Goal: Book appointment/travel/reservation

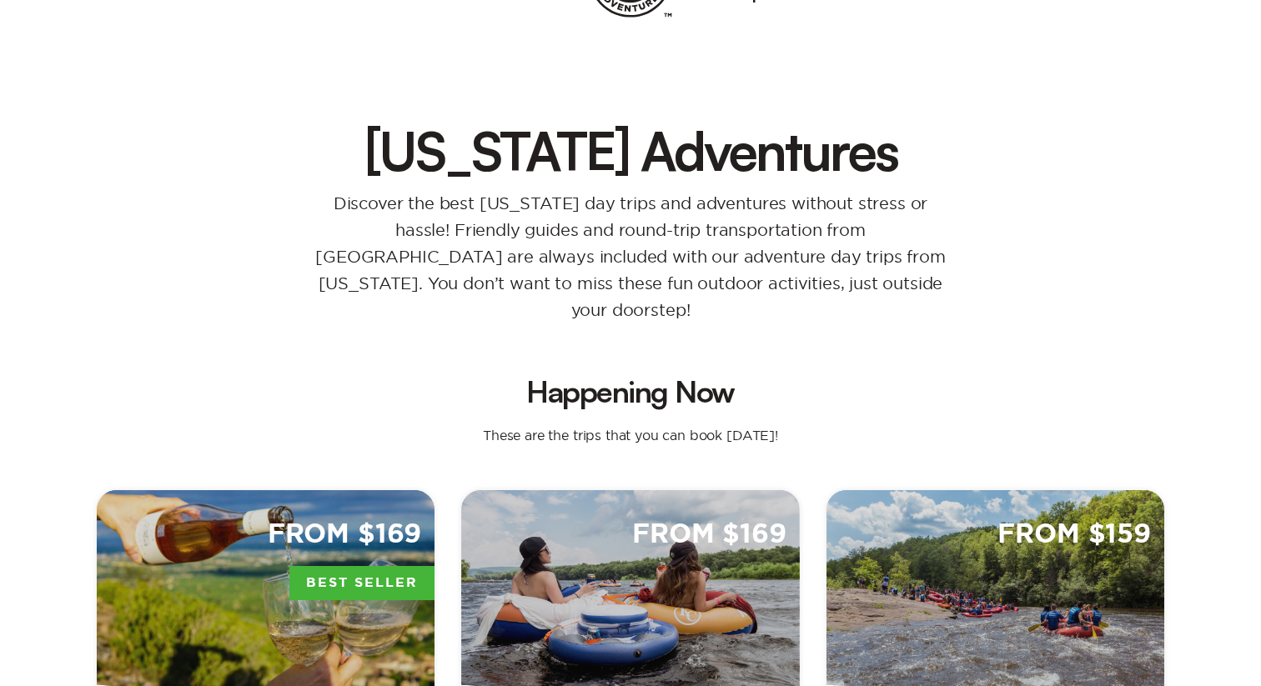
scroll to position [138, 0]
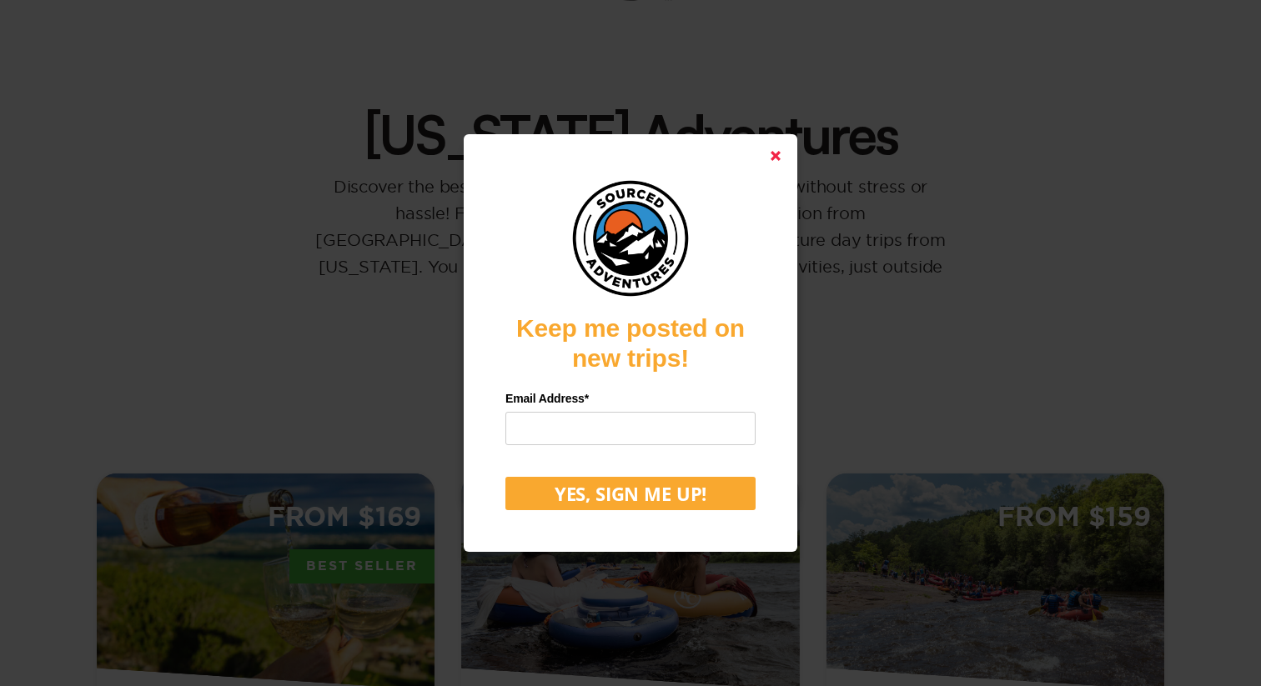
click at [779, 154] on polygon at bounding box center [775, 156] width 10 height 10
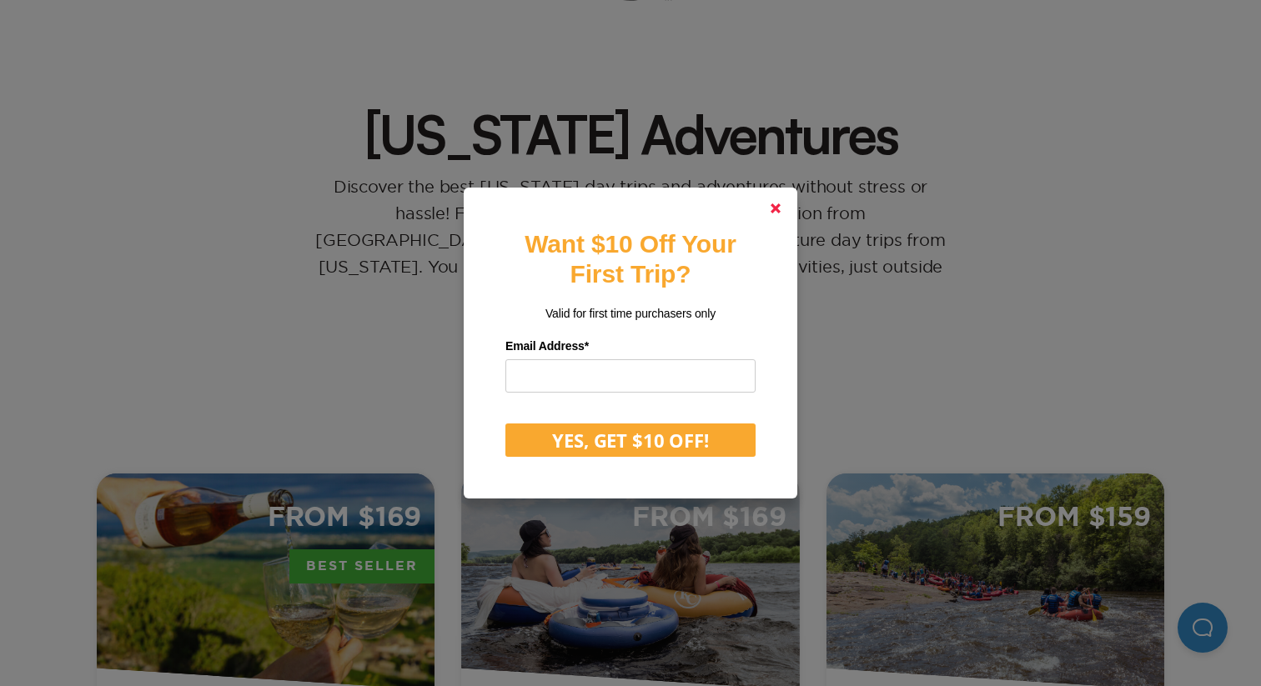
scroll to position [0, 0]
click at [779, 209] on icon at bounding box center [775, 208] width 10 height 10
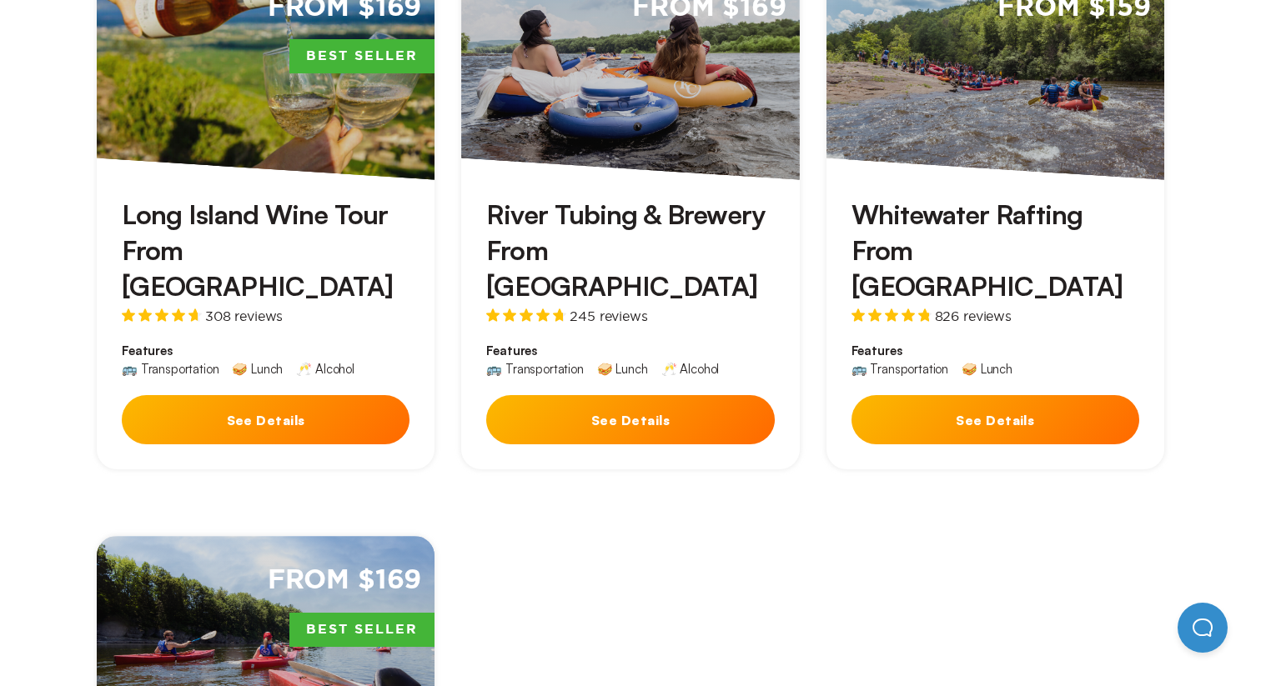
scroll to position [565, 0]
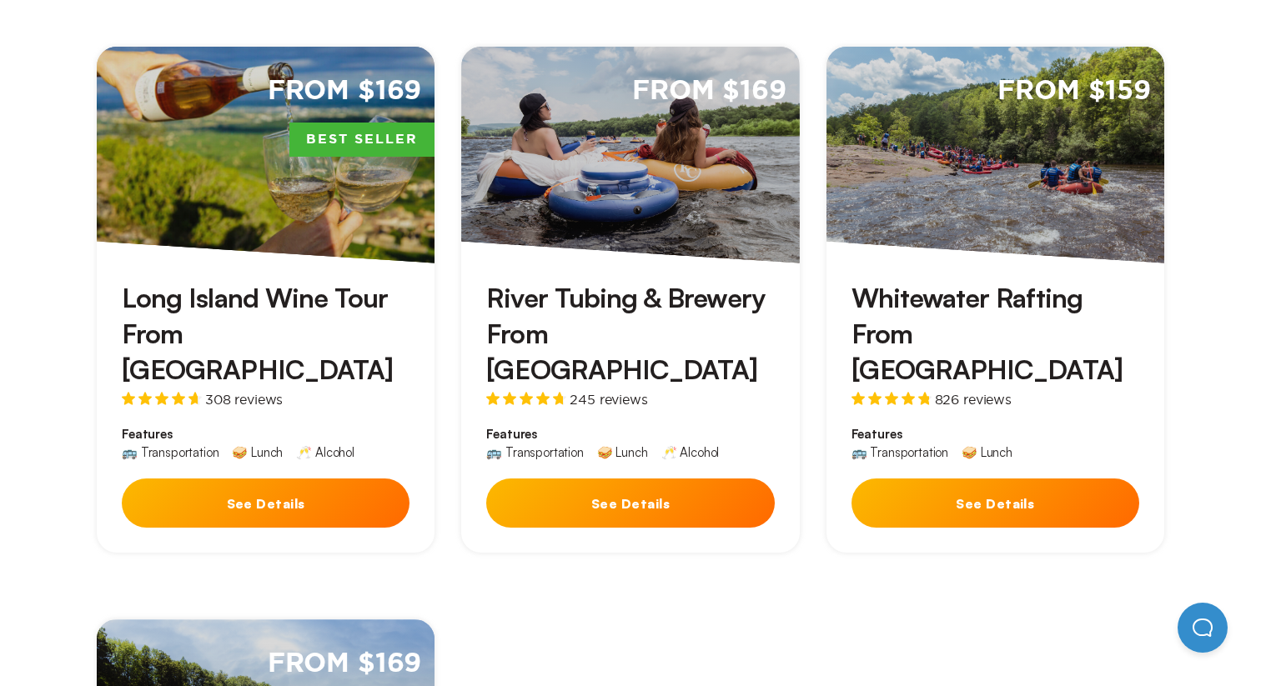
click at [1049, 479] on button "See Details" at bounding box center [995, 503] width 288 height 49
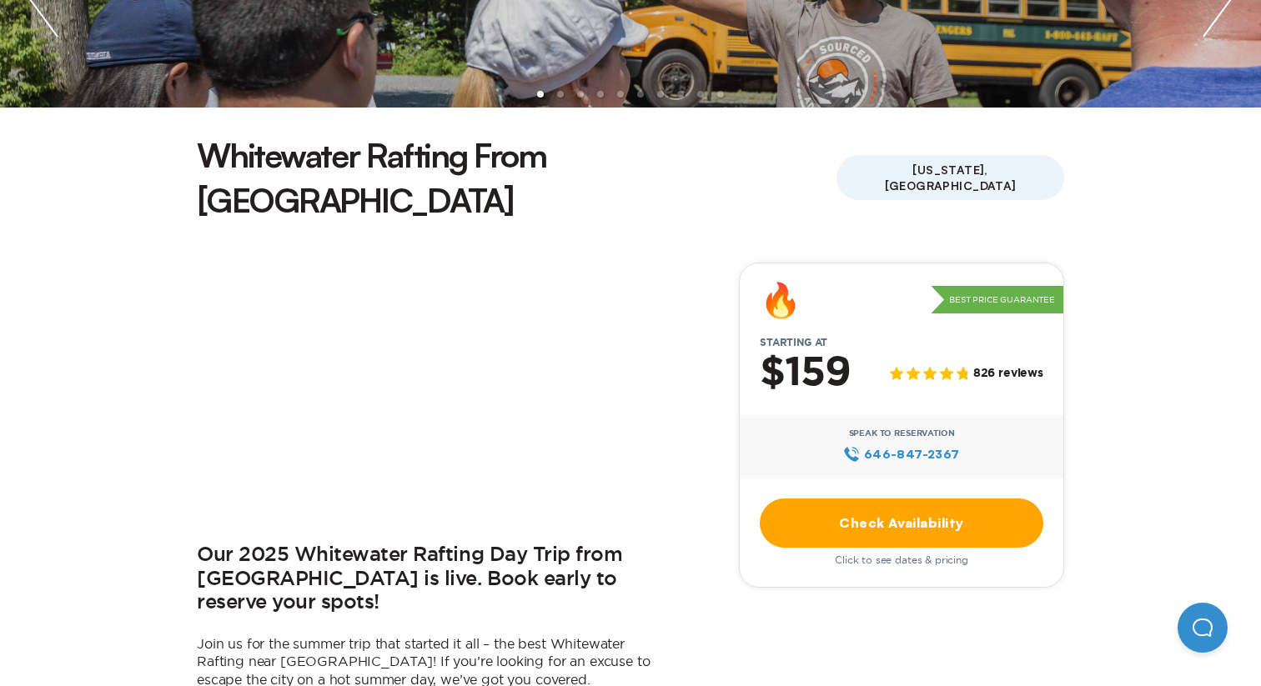
scroll to position [338, 0]
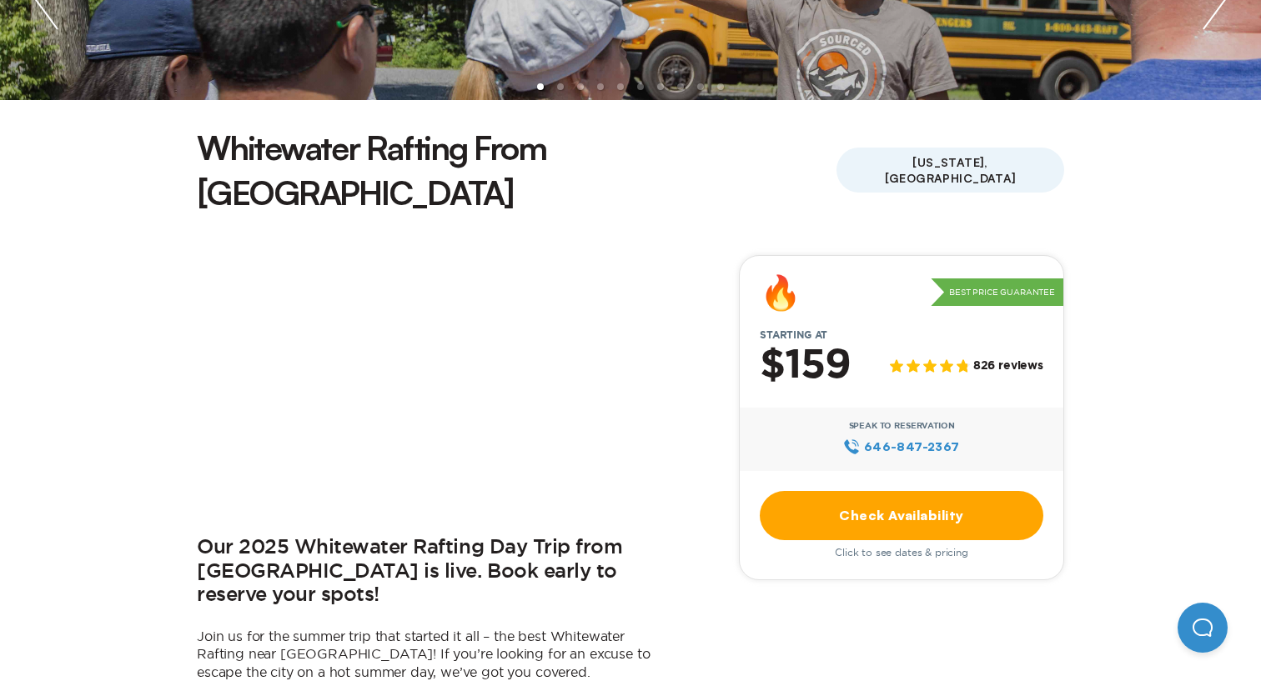
click at [830, 491] on link "Check Availability" at bounding box center [901, 515] width 283 height 49
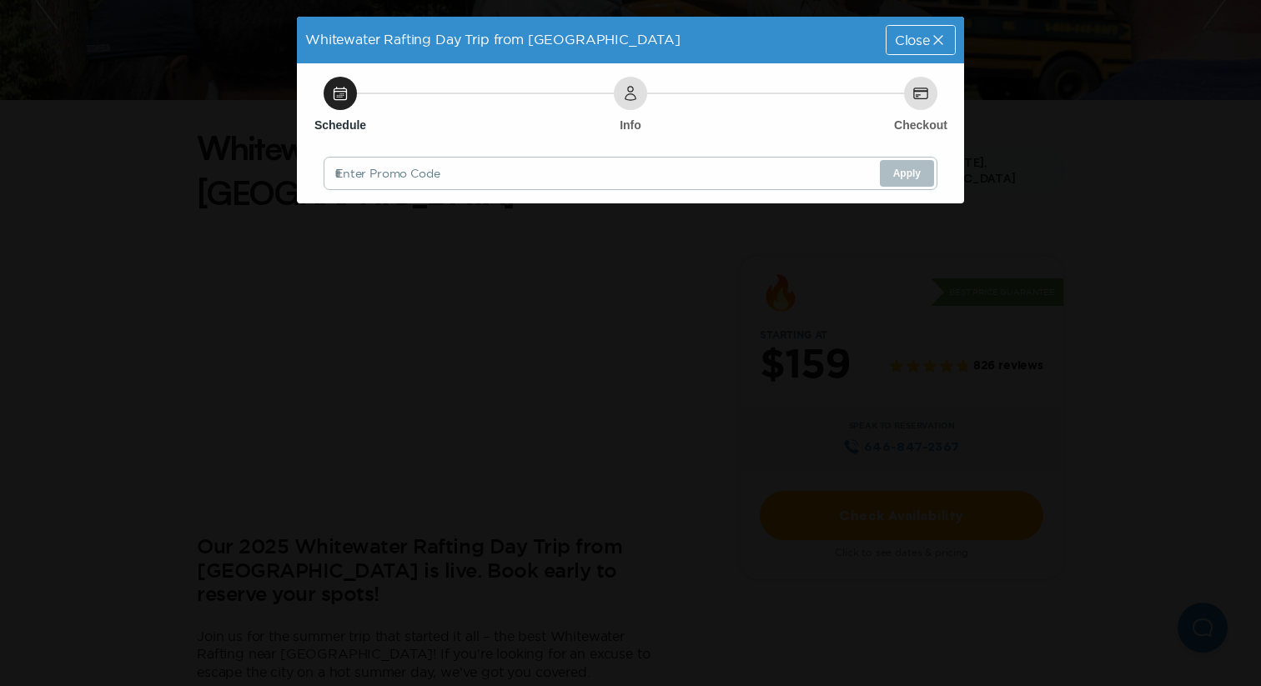
scroll to position [0, 0]
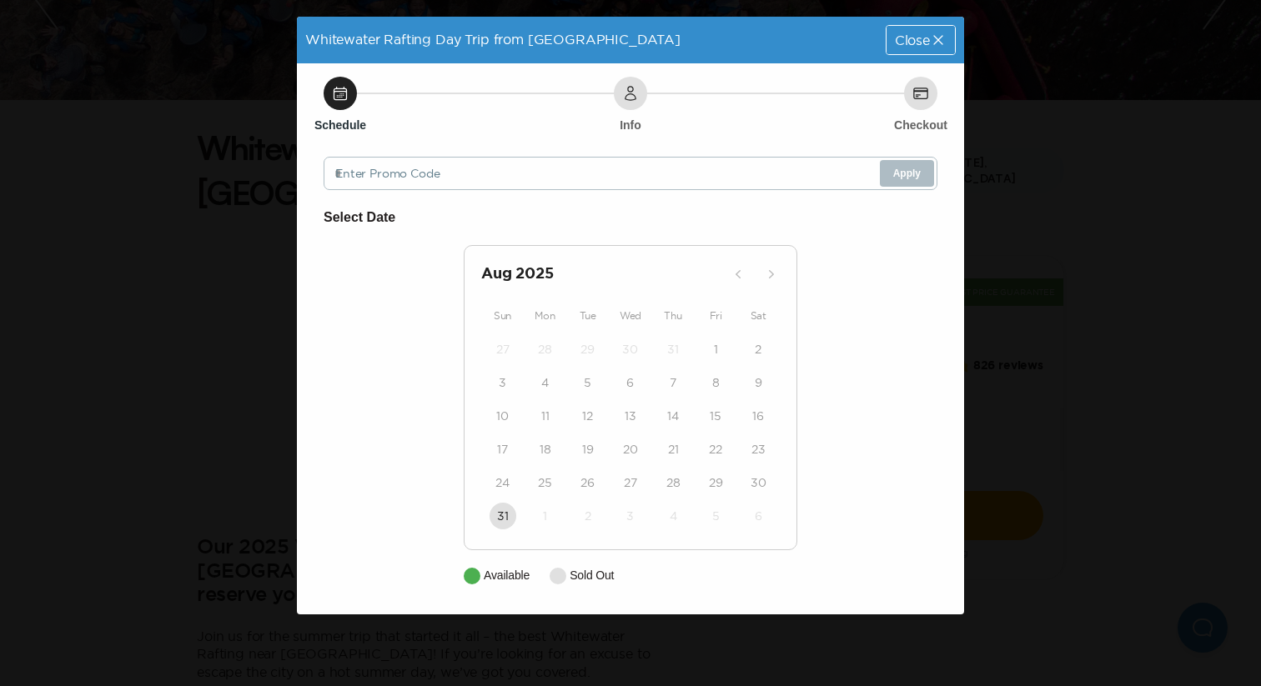
click at [928, 43] on span "Close" at bounding box center [912, 39] width 35 height 13
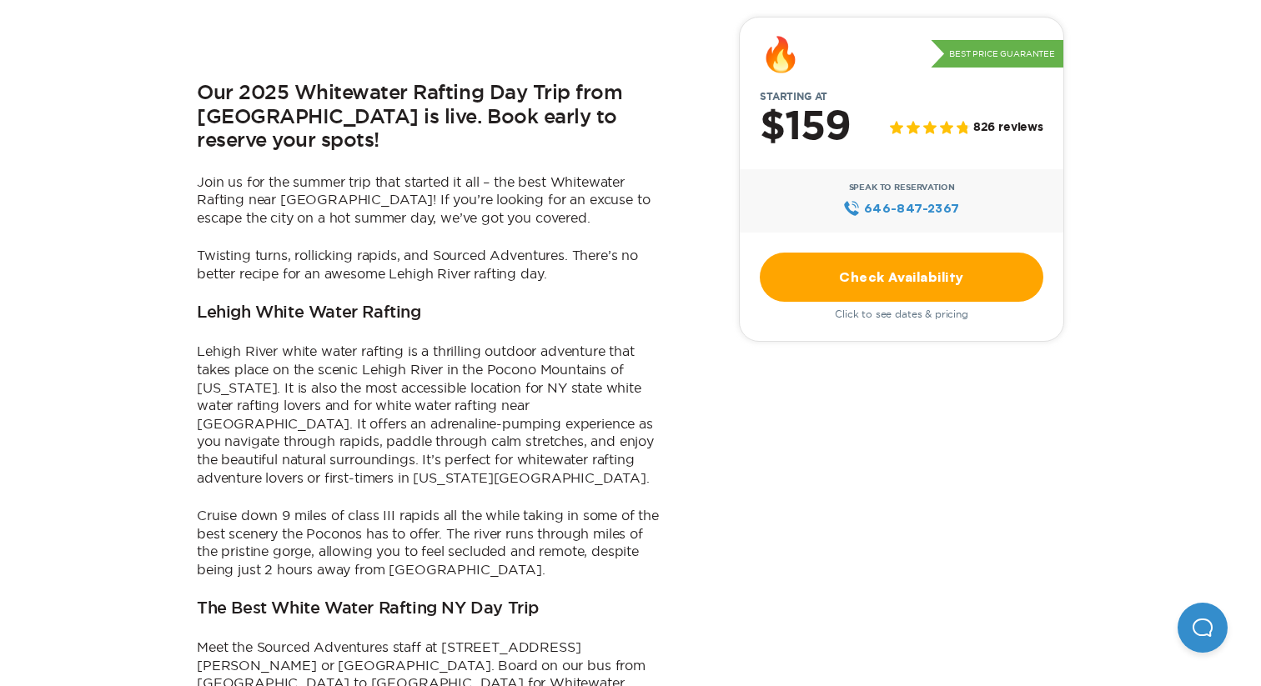
scroll to position [800, 0]
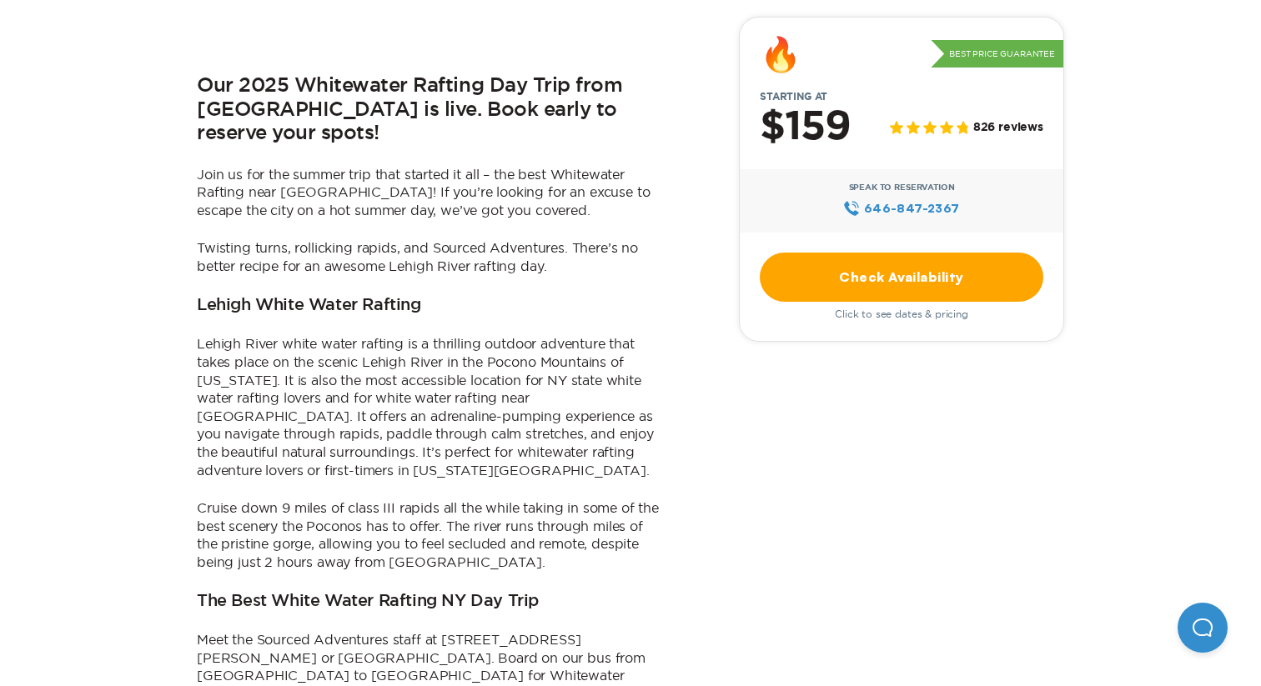
scroll to position [565, 0]
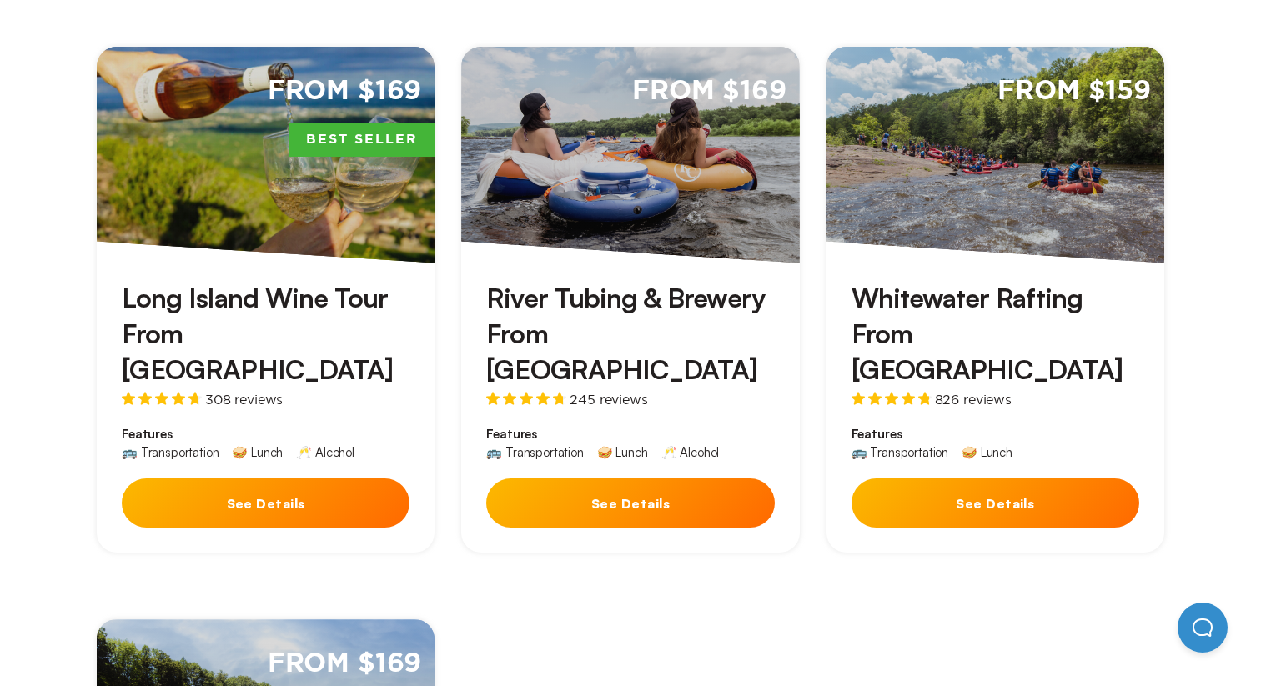
click at [591, 479] on button "See Details" at bounding box center [630, 503] width 288 height 49
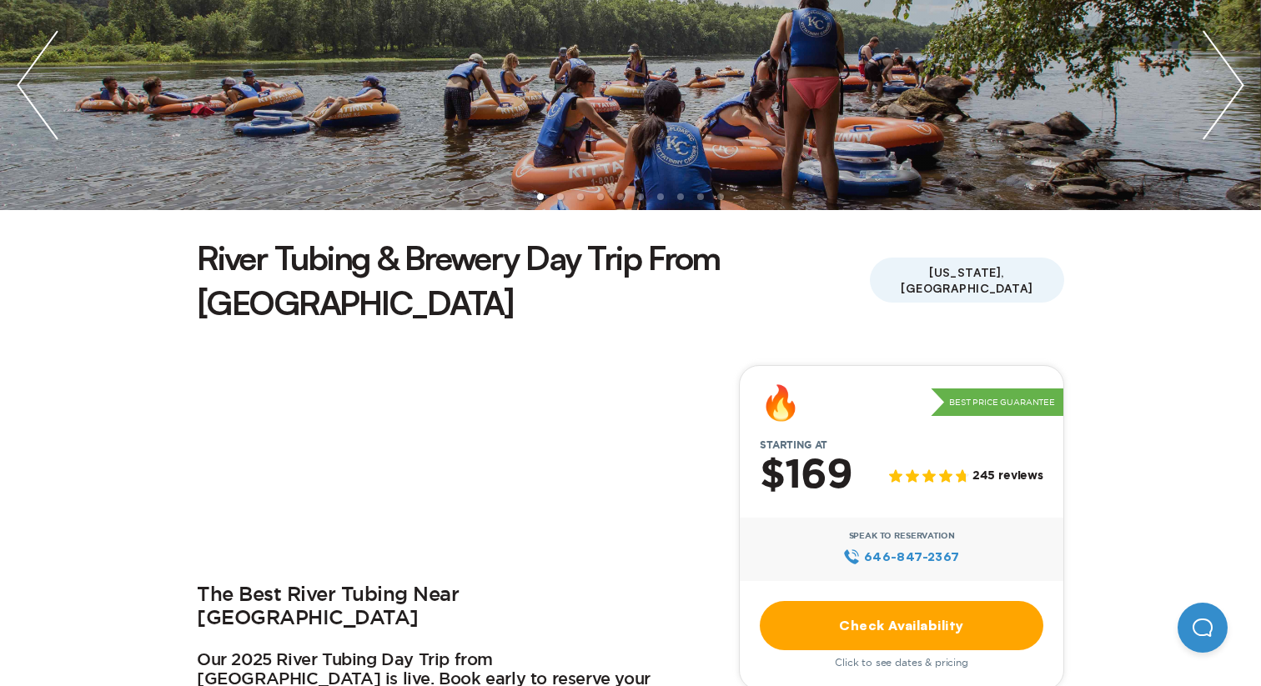
scroll to position [240, 0]
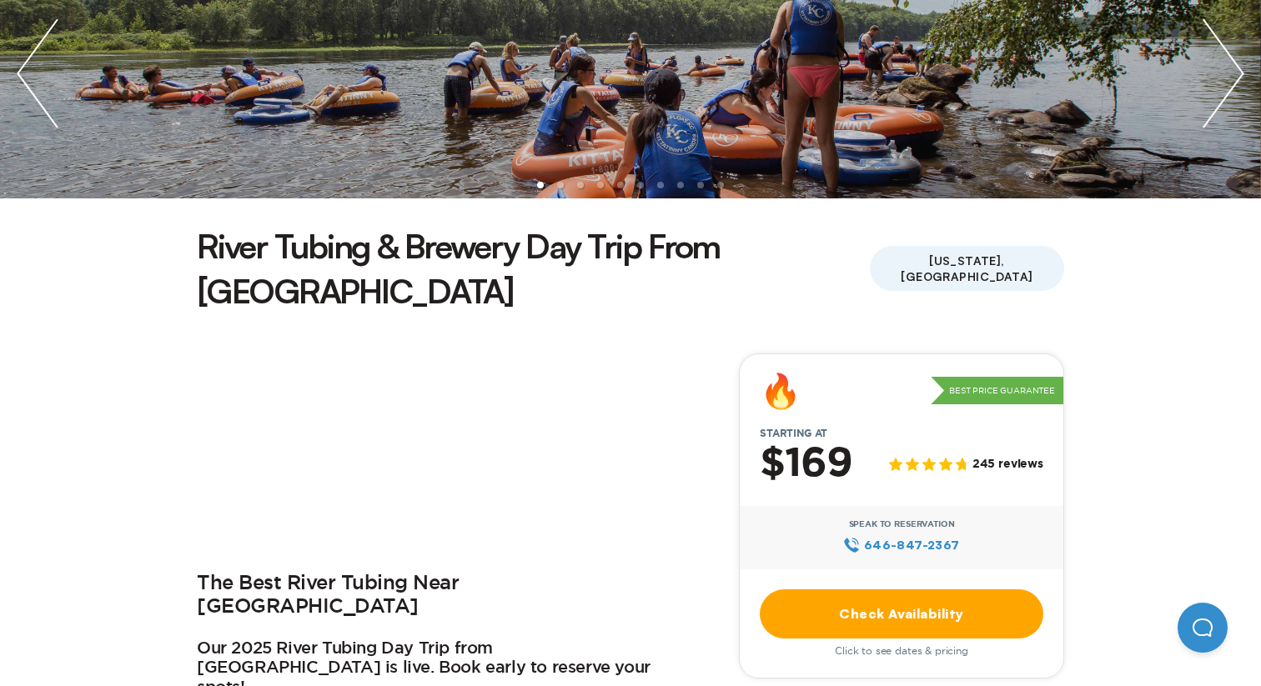
click at [928, 589] on link "Check Availability" at bounding box center [901, 613] width 283 height 49
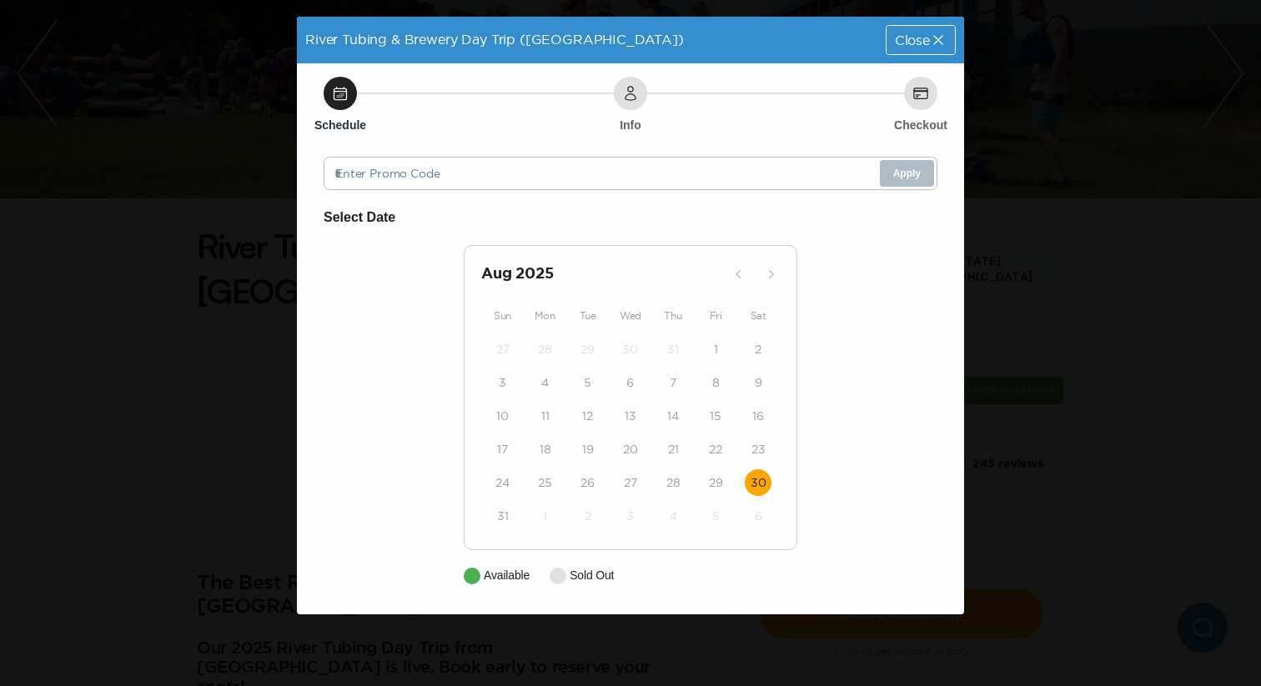
click at [760, 478] on time "30" at bounding box center [758, 482] width 16 height 17
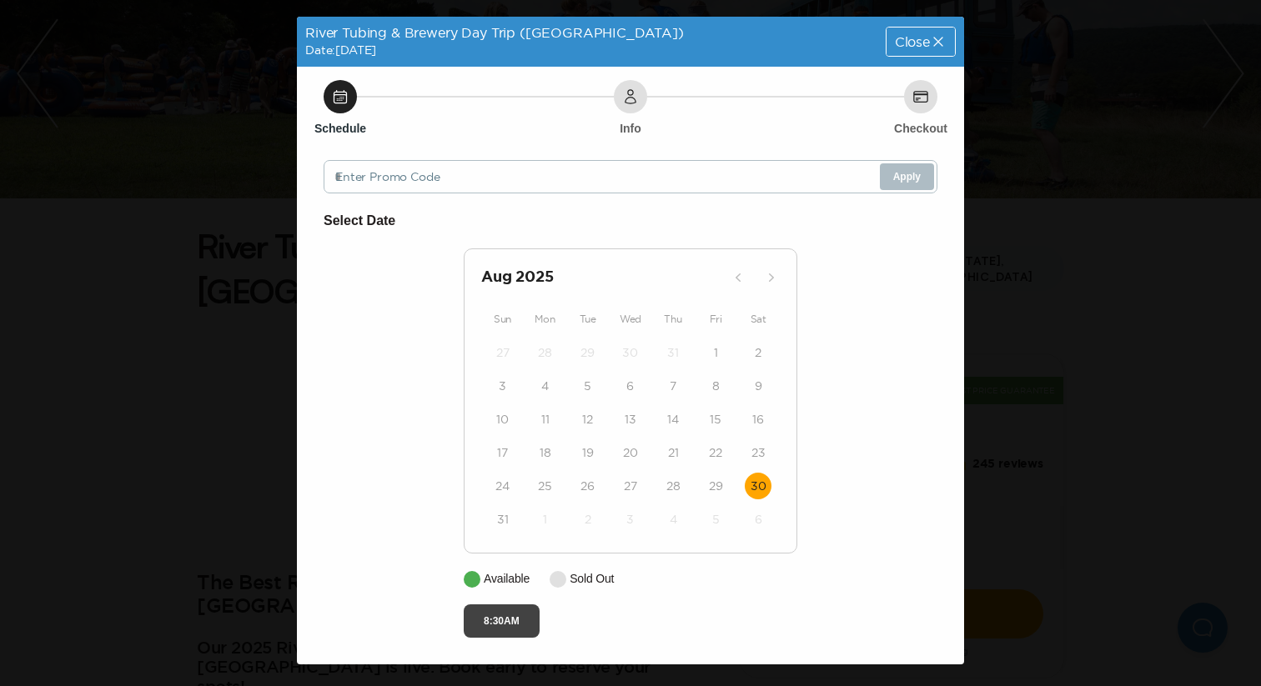
click at [499, 621] on button "8:30AM" at bounding box center [502, 620] width 76 height 33
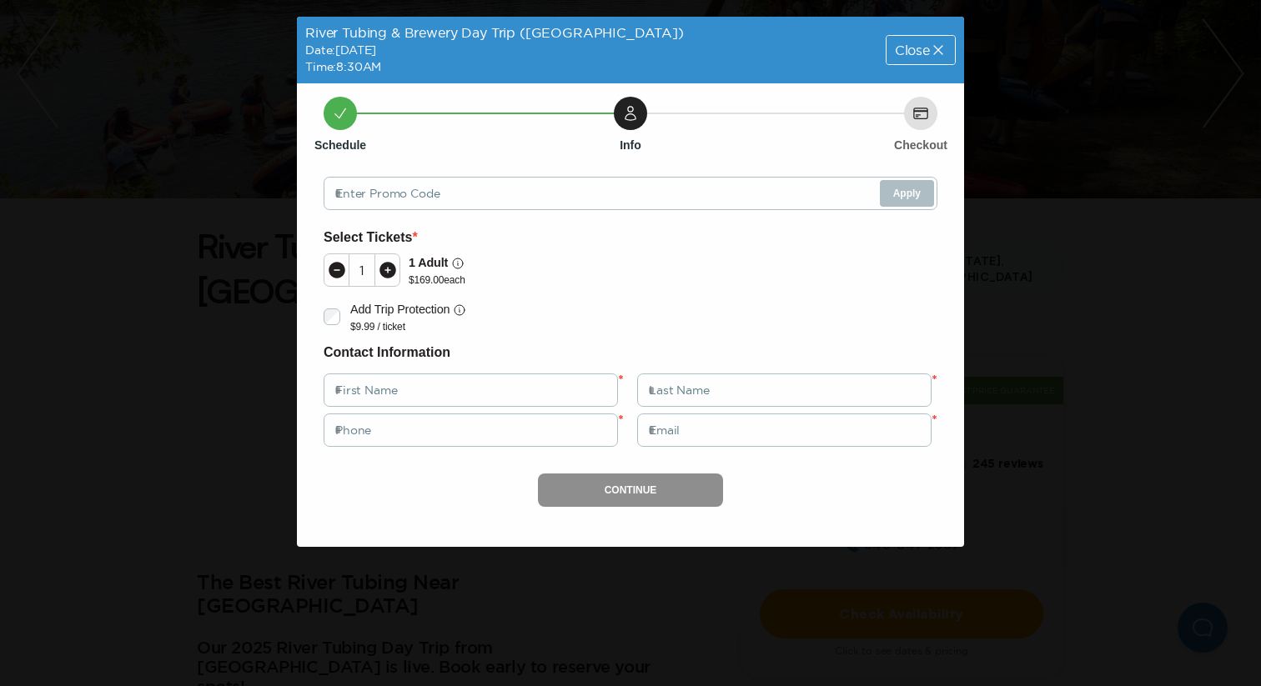
click at [930, 48] on icon at bounding box center [938, 50] width 17 height 17
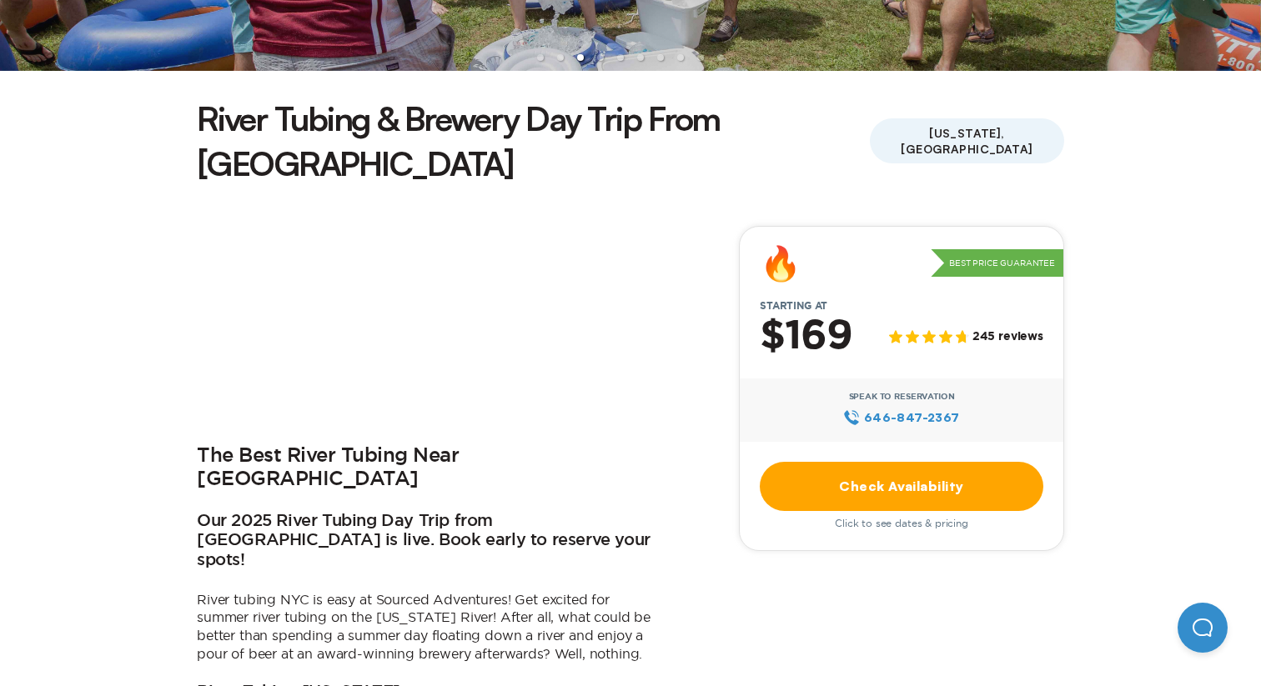
scroll to position [510, 0]
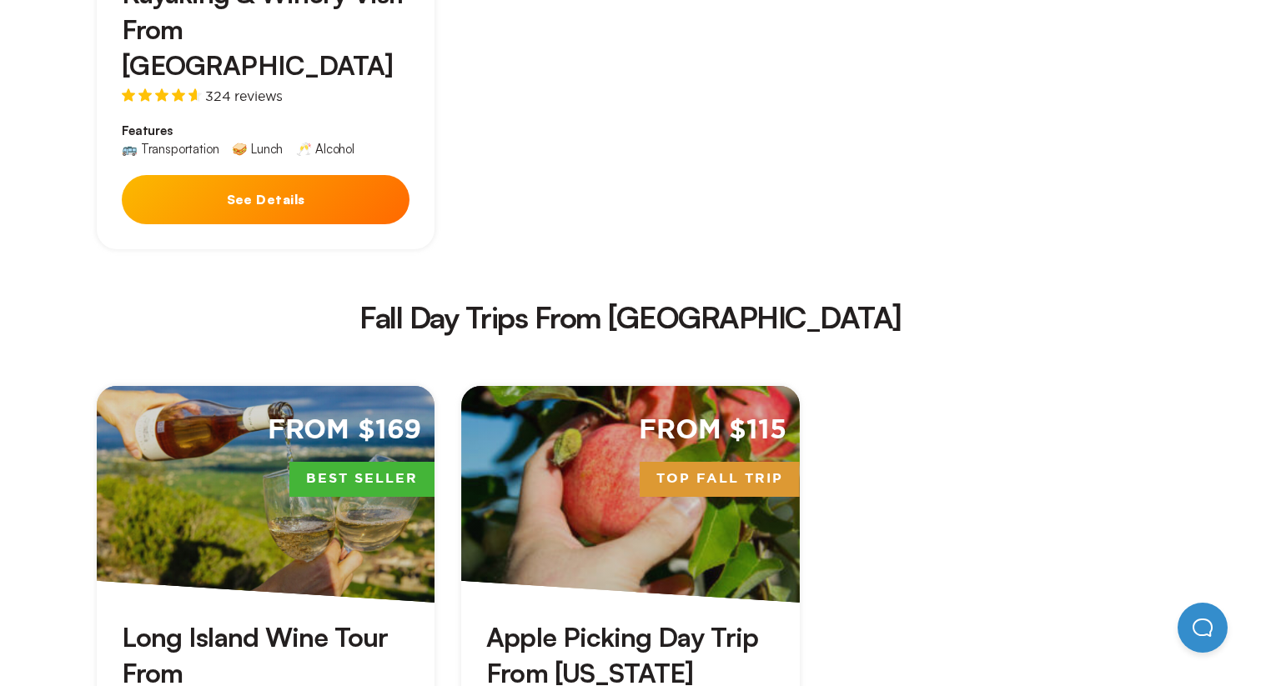
scroll to position [2863, 0]
